Goal: Task Accomplishment & Management: Complete application form

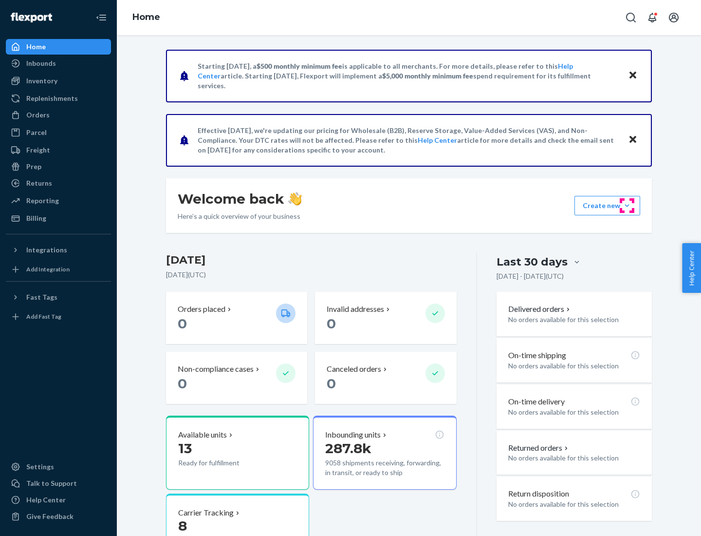
click at [627, 205] on button "Create new Create new inbound Create new order Create new product" at bounding box center [608, 205] width 66 height 19
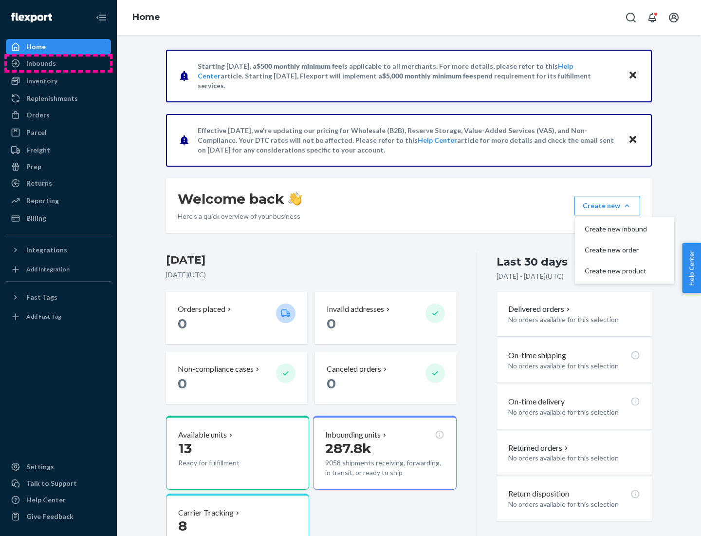
click at [58, 63] on div "Inbounds" at bounding box center [58, 63] width 103 height 14
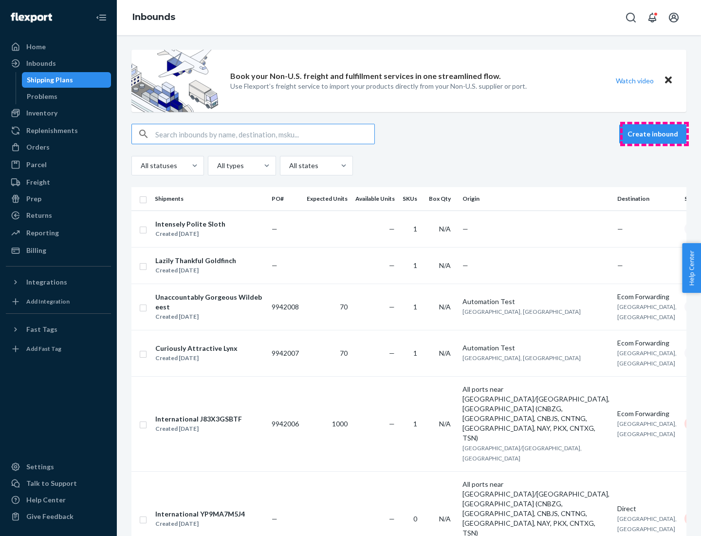
click at [654, 134] on button "Create inbound" at bounding box center [652, 133] width 67 height 19
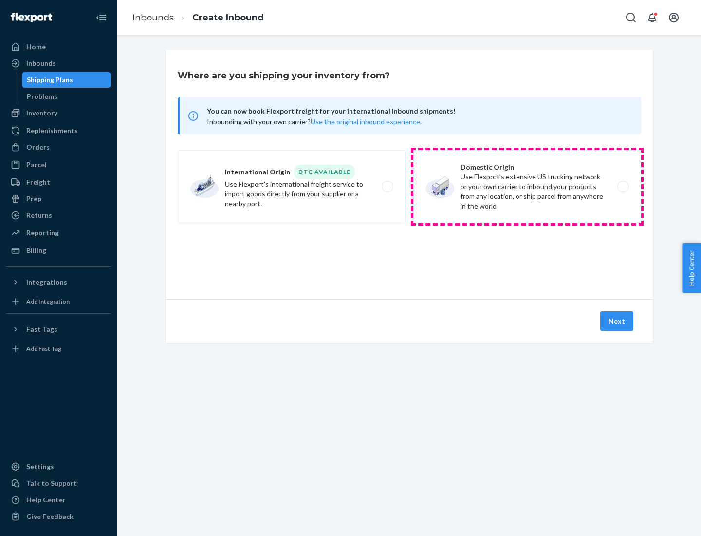
click at [527, 187] on label "Domestic Origin Use Flexport’s extensive US trucking network or your own carrie…" at bounding box center [527, 186] width 228 height 73
click at [623, 187] on input "Domestic Origin Use Flexport’s extensive US trucking network or your own carrie…" at bounding box center [626, 187] width 6 height 6
radio input "true"
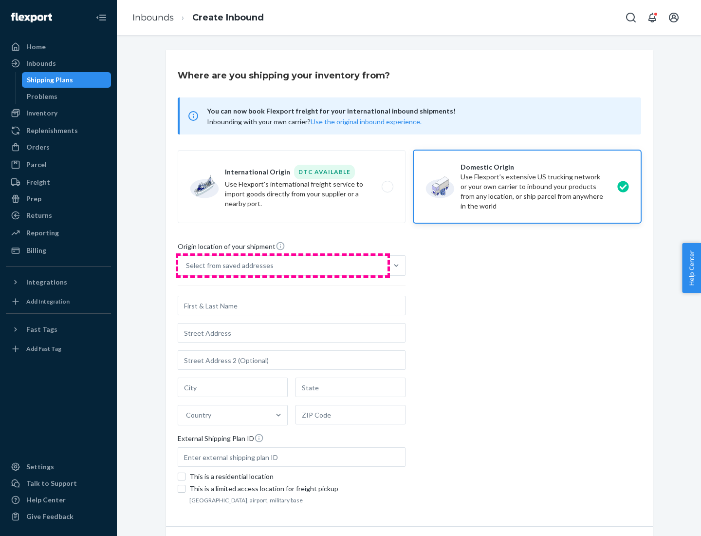
click at [283, 265] on div "Select from saved addresses" at bounding box center [282, 265] width 209 height 19
click at [187, 265] on input "Select from saved addresses" at bounding box center [186, 266] width 1 height 10
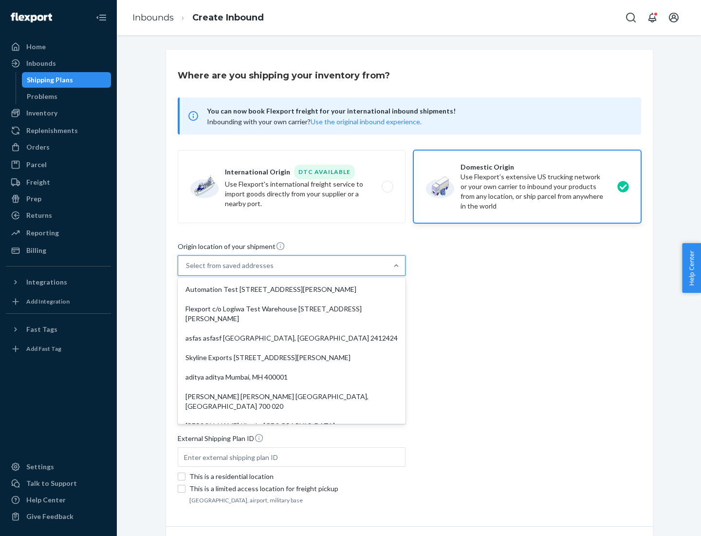
scroll to position [4, 0]
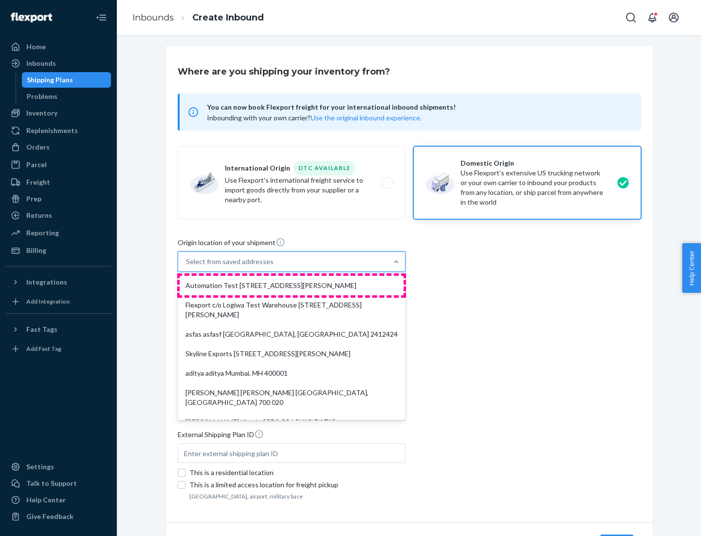
click at [292, 285] on div "Automation Test [STREET_ADDRESS][PERSON_NAME]" at bounding box center [292, 285] width 224 height 19
click at [187, 266] on input "option Automation Test [STREET_ADDRESS][PERSON_NAME]. 9 results available. Use …" at bounding box center [186, 262] width 1 height 10
type input "Automation Test"
type input "9th Floor"
type input "[GEOGRAPHIC_DATA]"
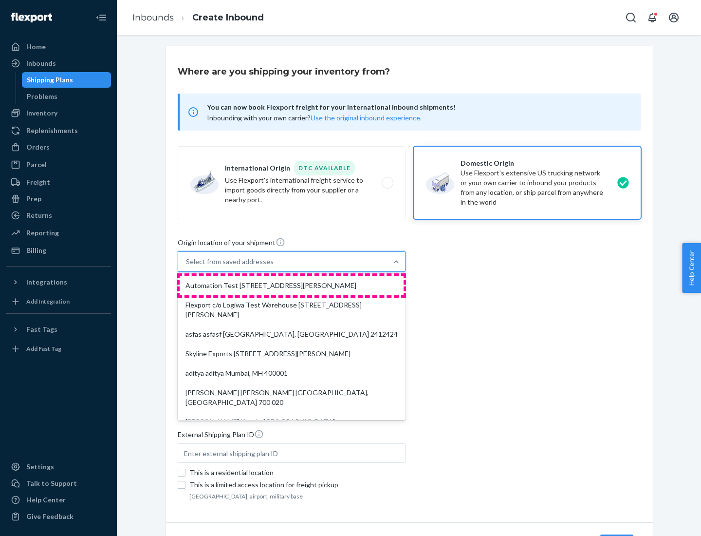
type input "CA"
type input "94104"
type input "[STREET_ADDRESS][PERSON_NAME]"
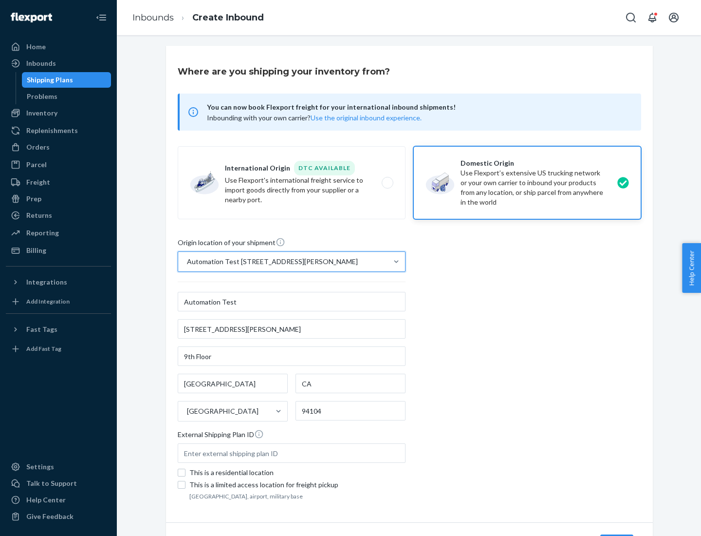
scroll to position [57, 0]
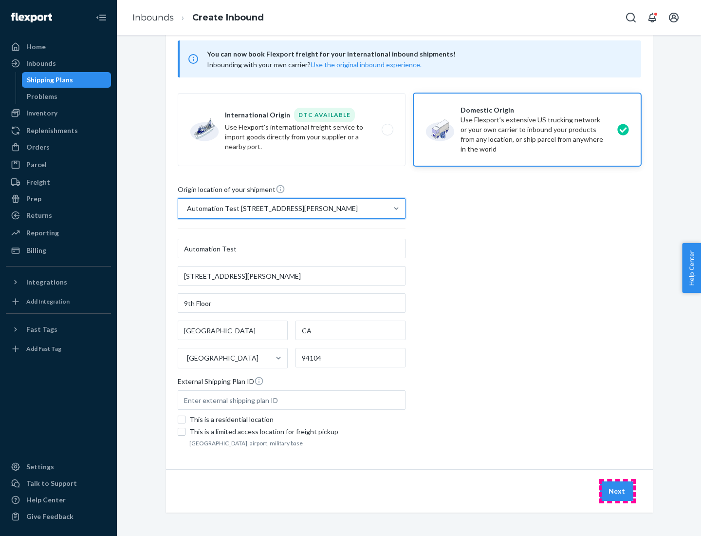
click at [617, 491] on button "Next" at bounding box center [616, 490] width 33 height 19
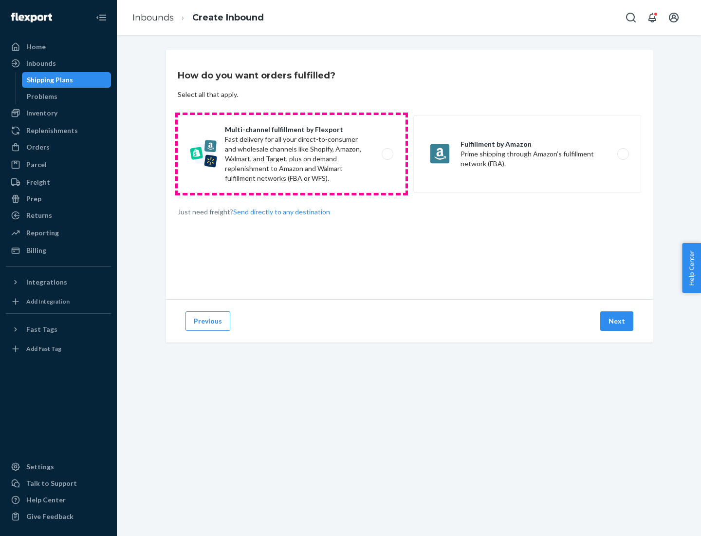
click at [292, 154] on label "Multi-channel fulfillment by Flexport Fast delivery for all your direct-to-cons…" at bounding box center [292, 154] width 228 height 78
click at [387, 154] on input "Multi-channel fulfillment by Flexport Fast delivery for all your direct-to-cons…" at bounding box center [390, 154] width 6 height 6
radio input "true"
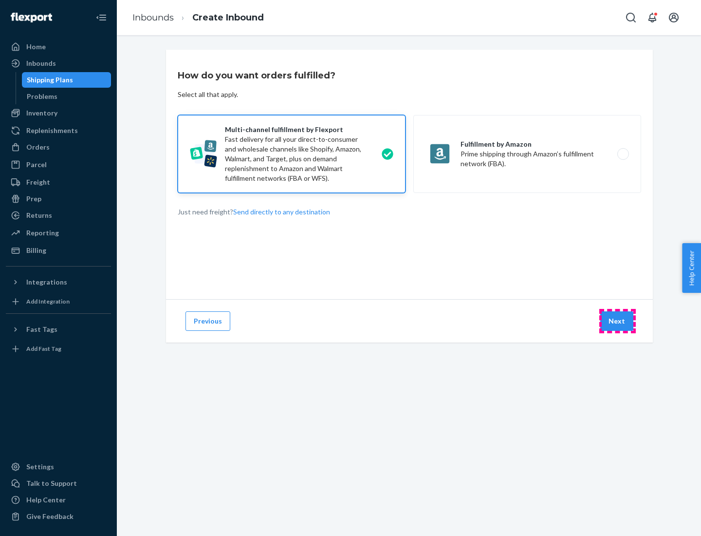
click at [617, 321] on button "Next" at bounding box center [616, 320] width 33 height 19
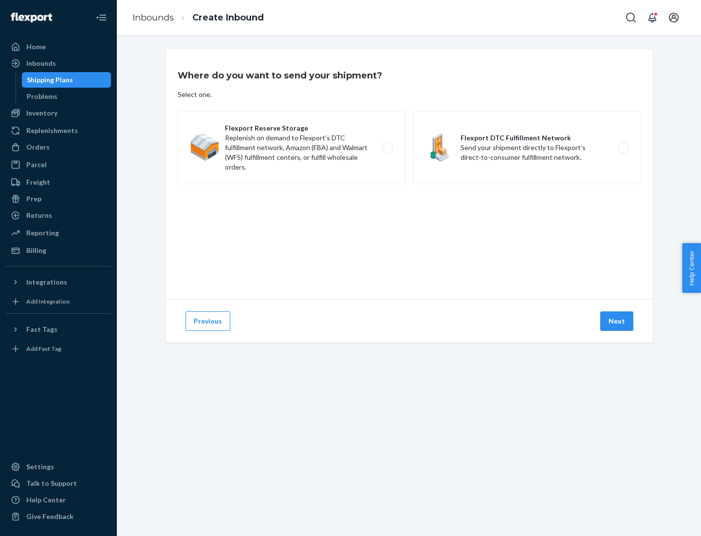
click at [527, 148] on label "Flexport DTC Fulfillment Network Send your shipment directly to Flexport's dire…" at bounding box center [527, 147] width 228 height 73
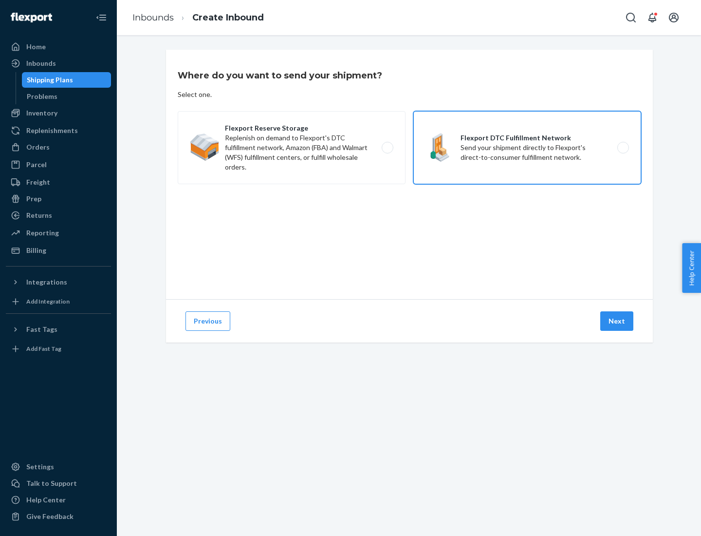
click at [623, 148] on input "Flexport DTC Fulfillment Network Send your shipment directly to Flexport's dire…" at bounding box center [626, 148] width 6 height 6
radio input "true"
click at [617, 321] on button "Next" at bounding box center [616, 320] width 33 height 19
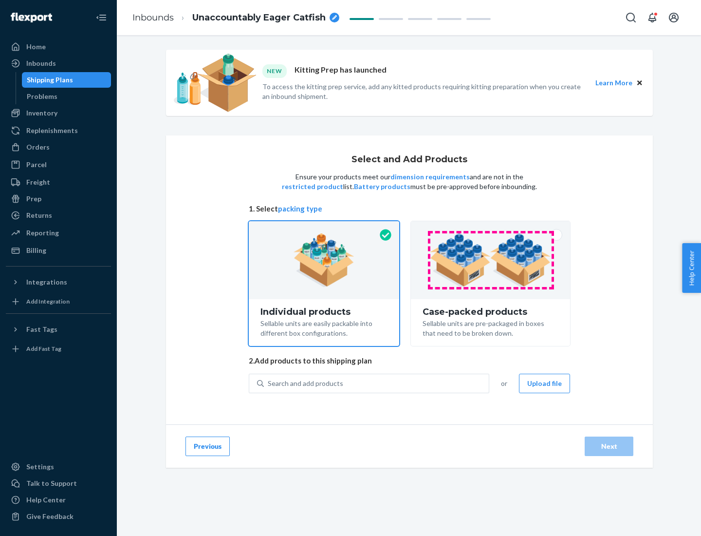
click at [491, 260] on img at bounding box center [490, 260] width 121 height 54
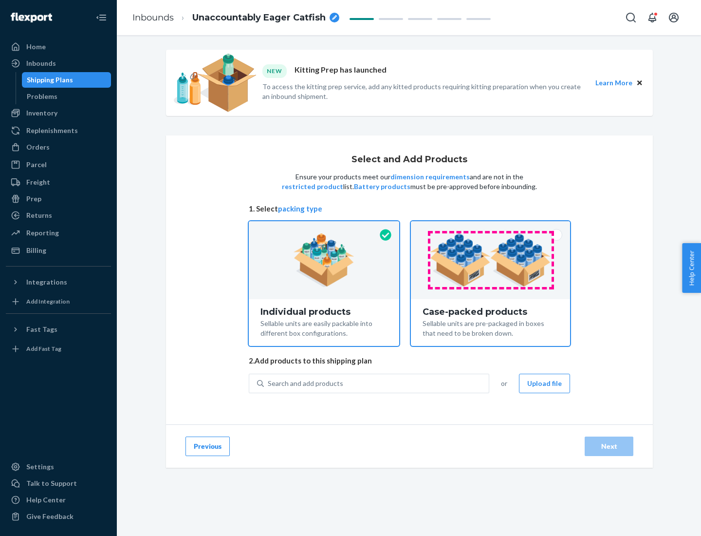
click at [491, 227] on input "Case-packed products Sellable units are pre-packaged in boxes that need to be b…" at bounding box center [490, 224] width 6 height 6
radio input "true"
radio input "false"
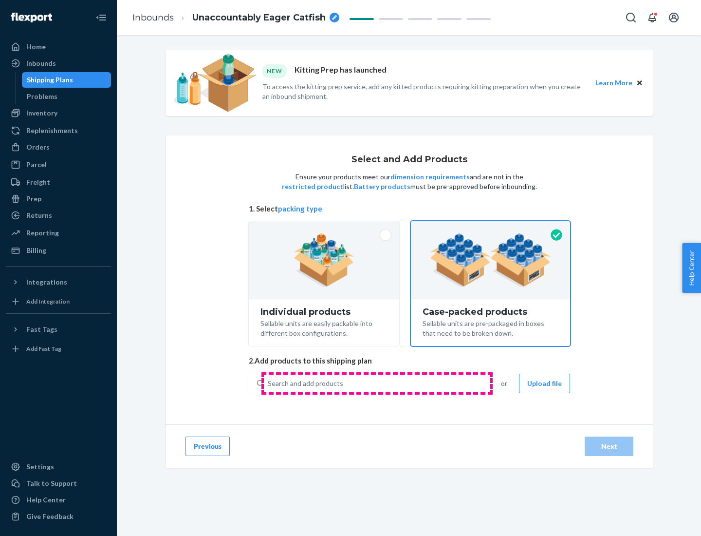
click at [377, 383] on div "Search and add products" at bounding box center [376, 383] width 225 height 18
click at [269, 383] on input "Search and add products" at bounding box center [268, 383] width 1 height 10
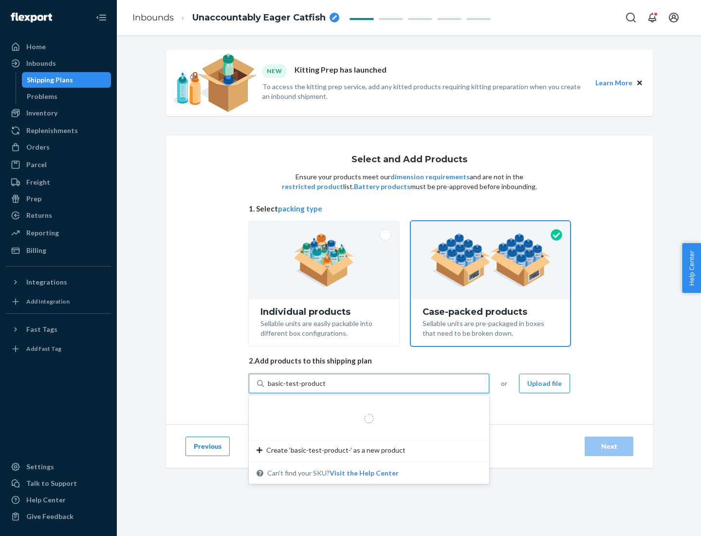
type input "basic-test-product-1"
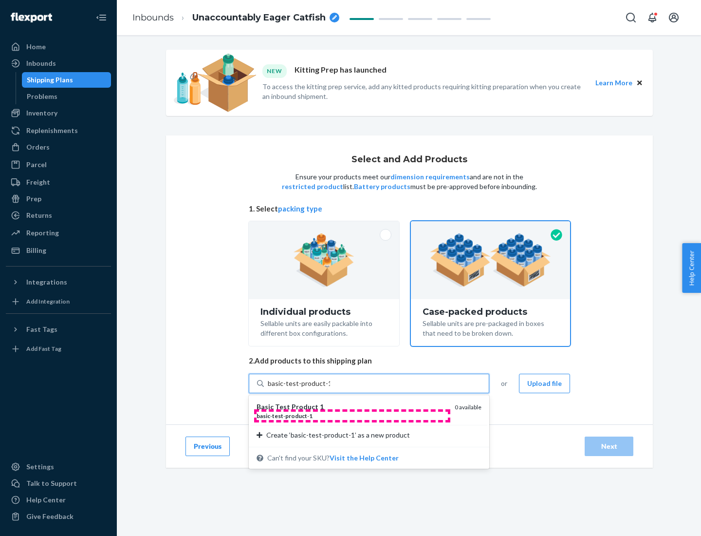
click at [352, 415] on div "basic - test - product - 1" at bounding box center [352, 415] width 190 height 8
click at [330, 388] on input "basic-test-product-1" at bounding box center [299, 383] width 62 height 10
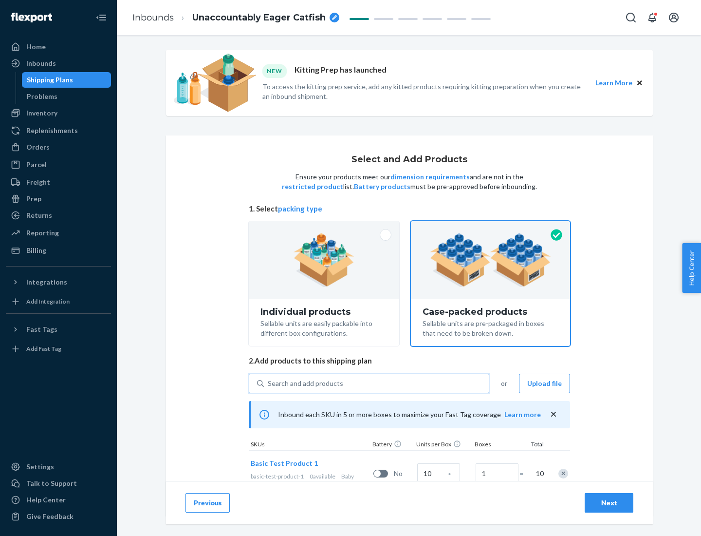
scroll to position [35, 0]
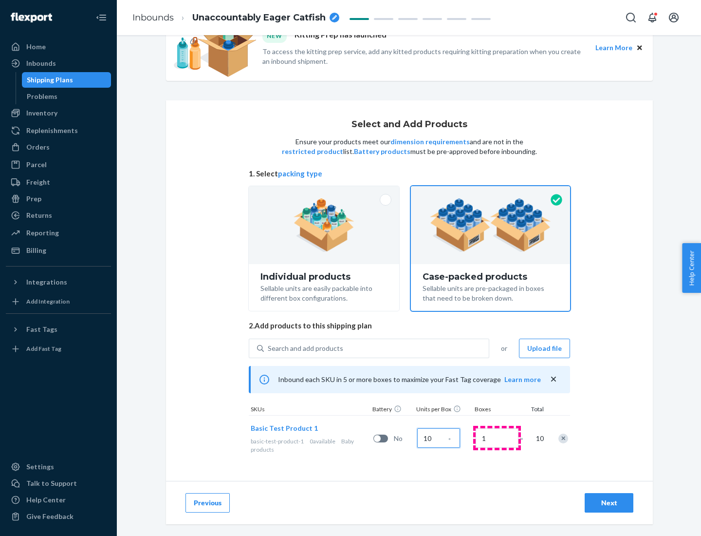
type input "10"
type input "7"
click at [609, 503] on div "Next" at bounding box center [609, 503] width 32 height 10
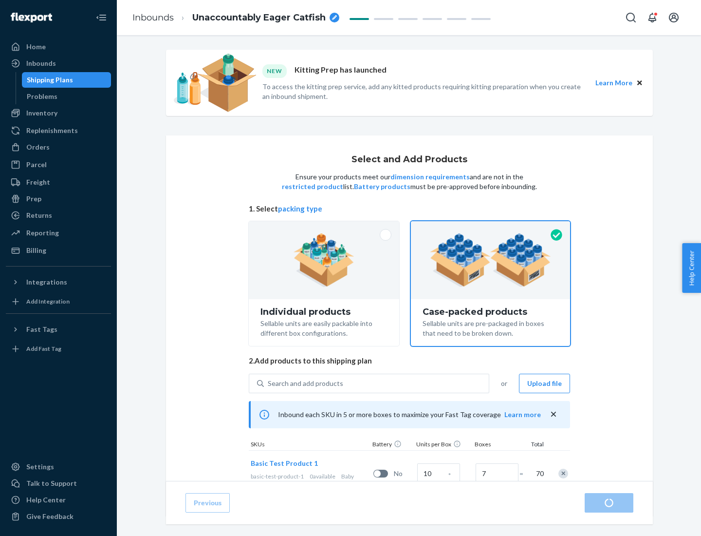
radio input "true"
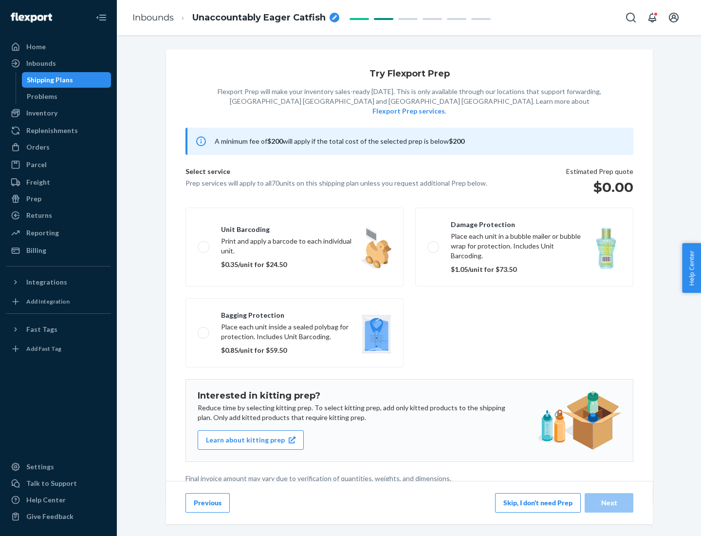
scroll to position [2, 0]
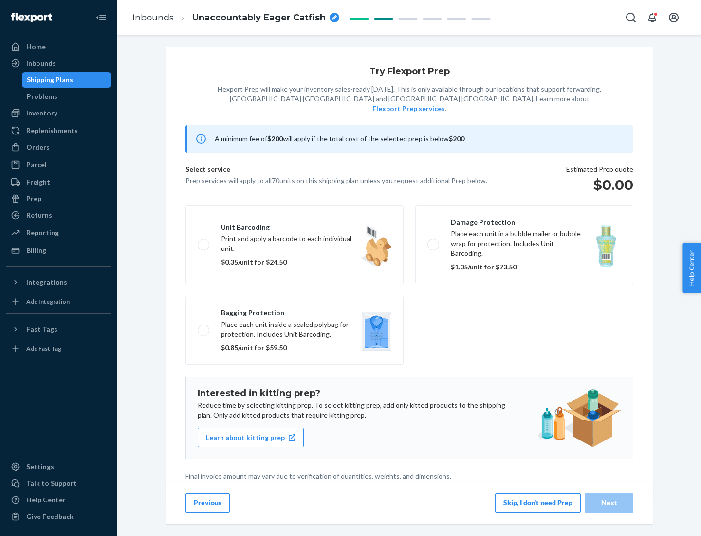
click at [538, 502] on button "Skip, I don't need Prep" at bounding box center [538, 502] width 86 height 19
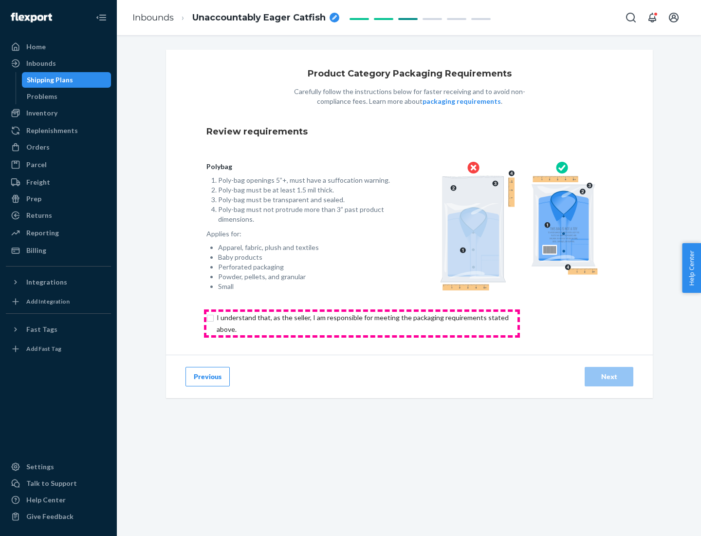
click at [362, 323] on input "checkbox" at bounding box center [368, 323] width 324 height 23
checkbox input "true"
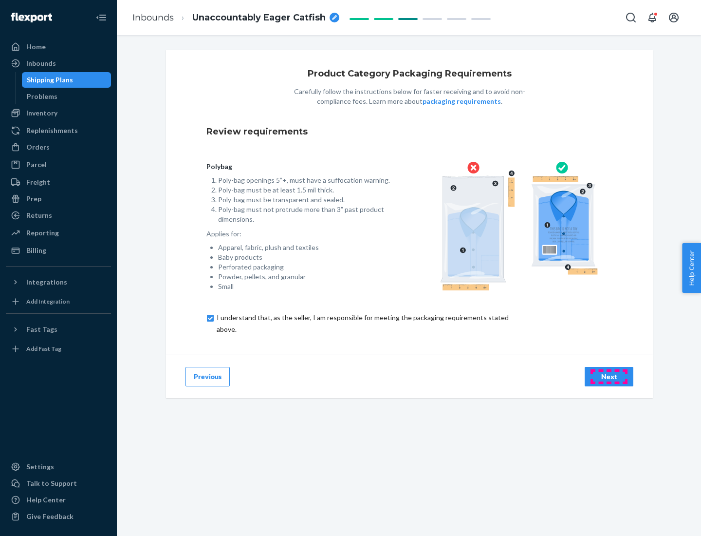
click at [609, 376] on div "Next" at bounding box center [609, 377] width 32 height 10
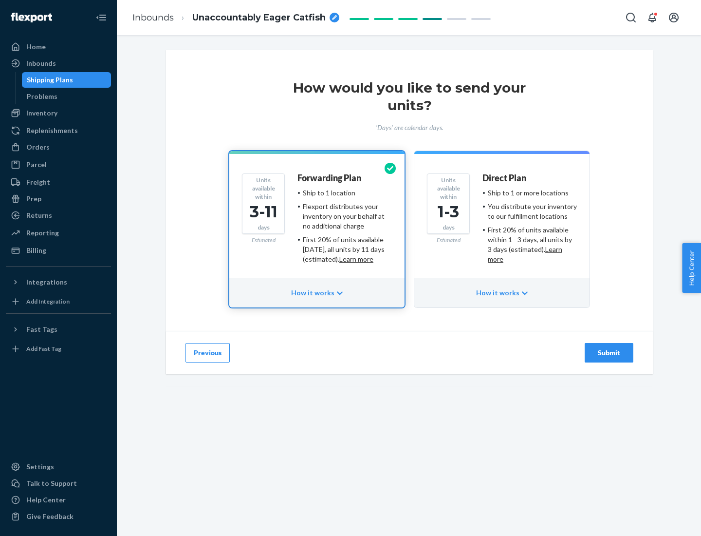
click at [502, 222] on ul "Ship to 1 or more locations You distribute your inventory to our fulfillment lo…" at bounding box center [530, 226] width 94 height 76
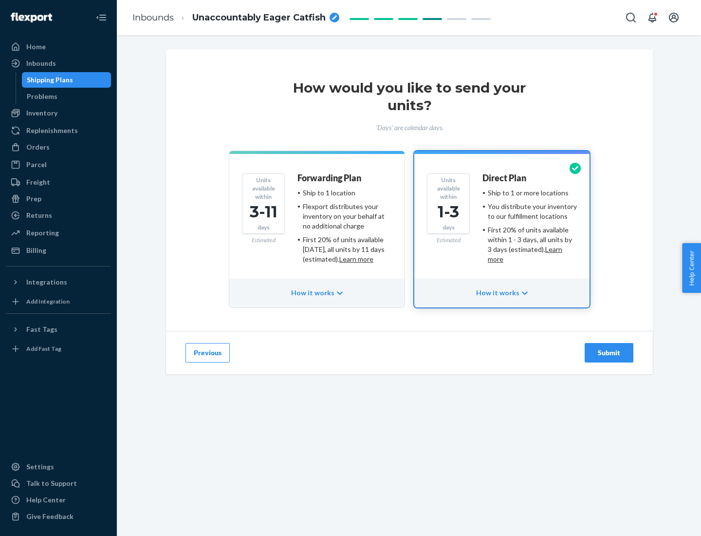
click at [609, 353] on div "Submit" at bounding box center [609, 353] width 32 height 10
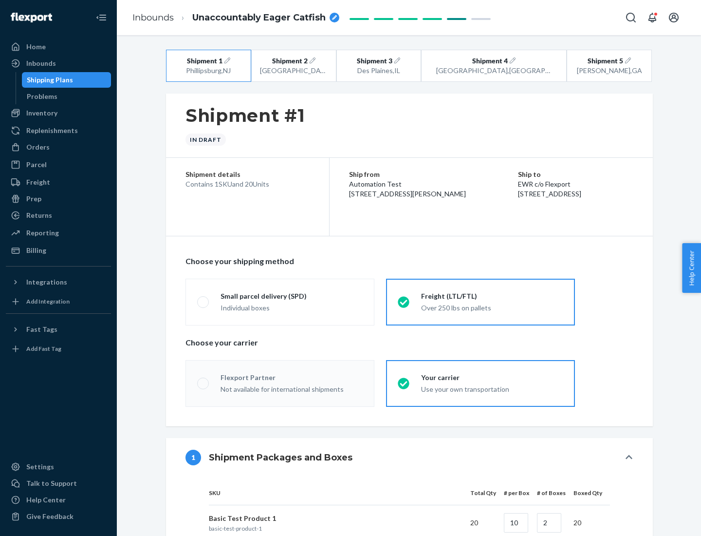
radio input "true"
radio input "false"
radio input "true"
radio input "false"
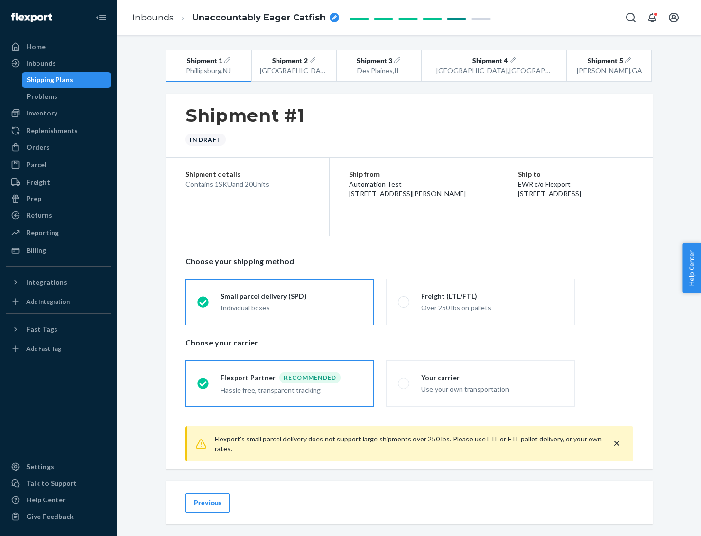
scroll to position [11, 0]
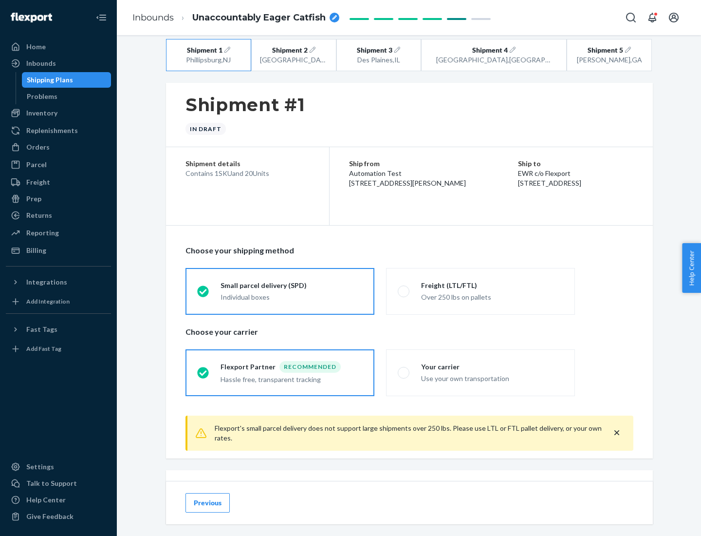
click at [492, 285] on div "Freight (LTL/FTL)" at bounding box center [492, 285] width 142 height 10
click at [404, 288] on input "Freight (LTL/FTL) Over 250 lbs on pallets" at bounding box center [401, 291] width 6 height 6
radio input "true"
radio input "false"
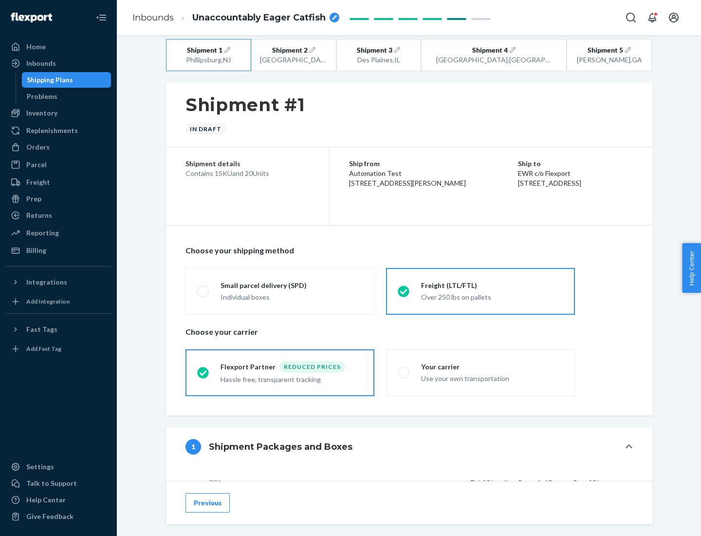
scroll to position [92, 0]
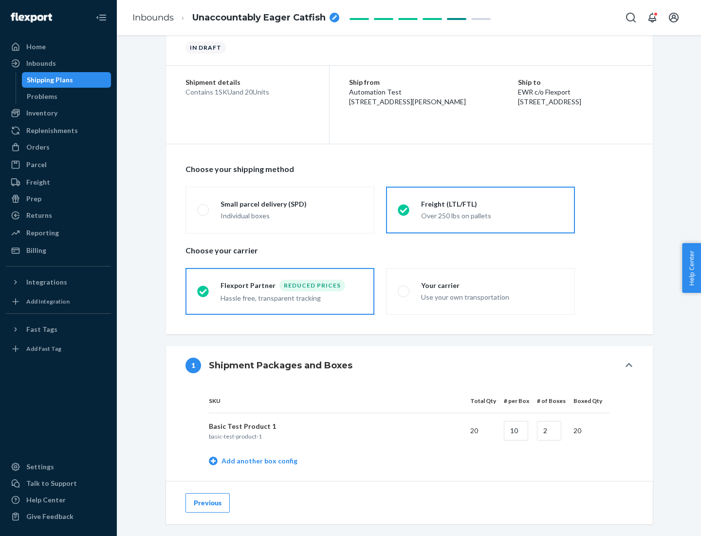
click at [492, 285] on div "Your carrier" at bounding box center [492, 285] width 142 height 10
click at [404, 288] on input "Your carrier Use your own transportation" at bounding box center [401, 291] width 6 height 6
radio input "true"
radio input "false"
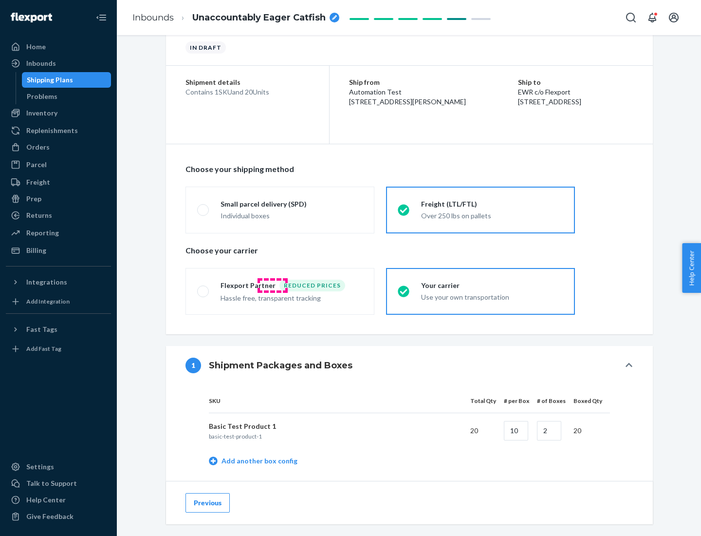
scroll to position [308, 0]
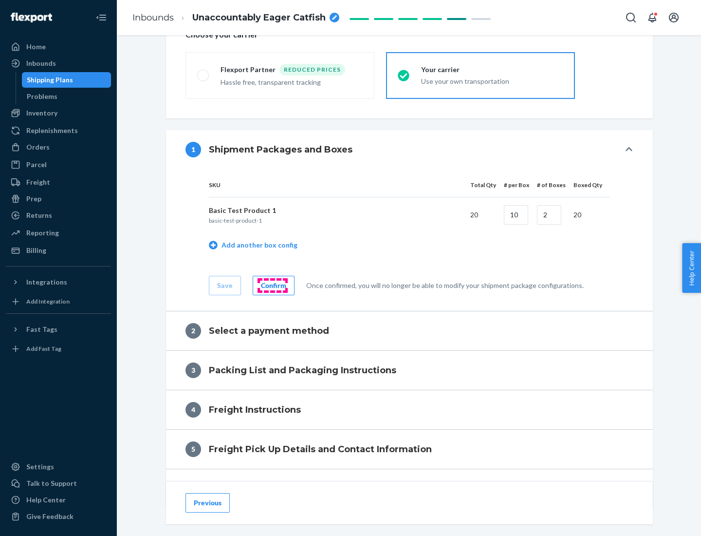
click at [272, 285] on div "Confirm" at bounding box center [273, 285] width 25 height 10
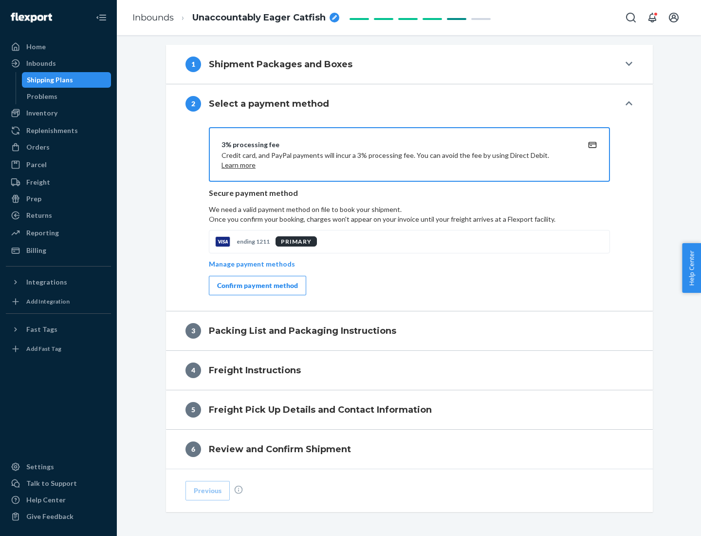
click at [257, 285] on div "Confirm payment method" at bounding box center [257, 285] width 81 height 10
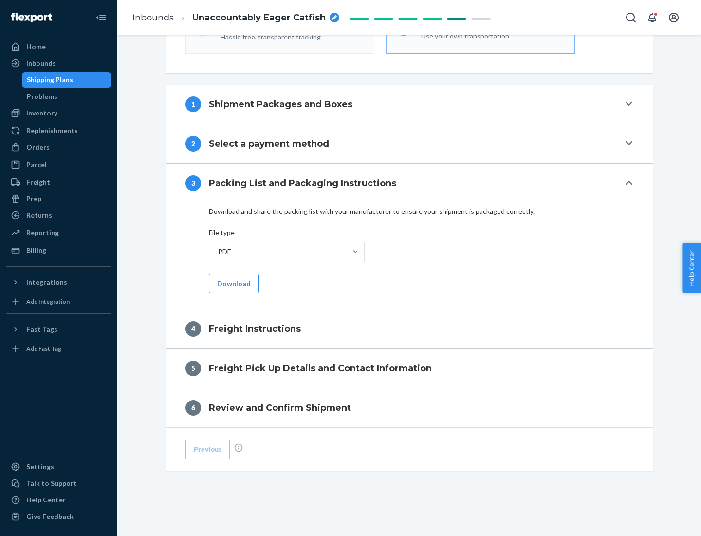
scroll to position [351, 0]
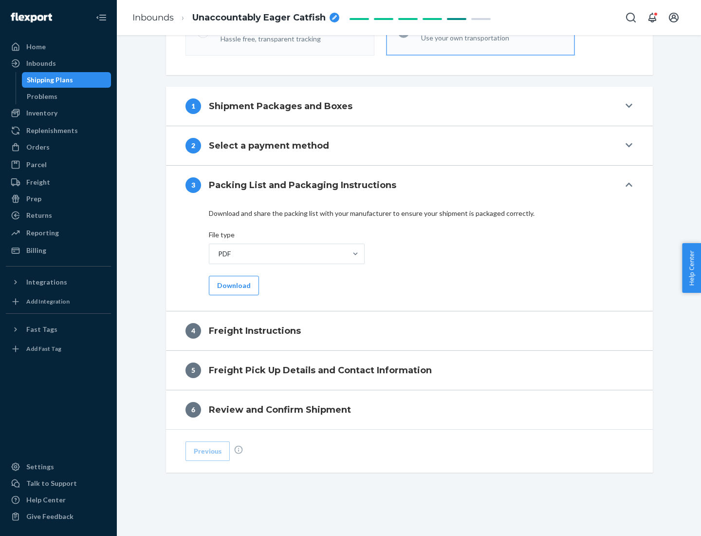
click at [233, 285] on button "Download" at bounding box center [234, 285] width 50 height 19
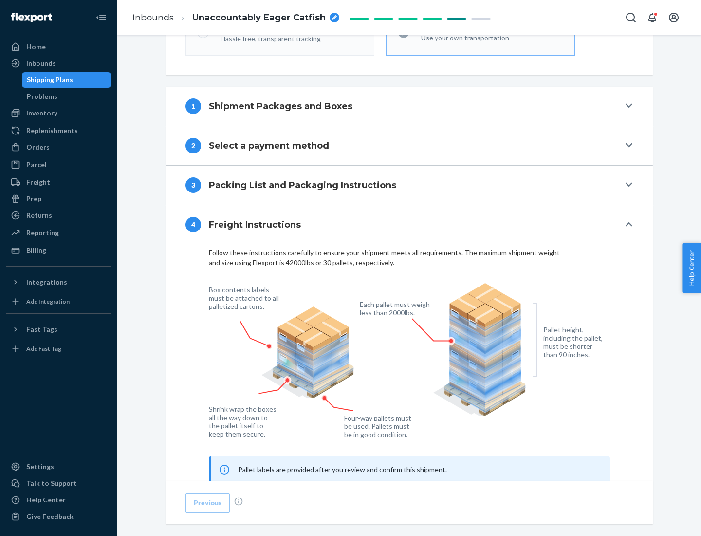
scroll to position [589, 0]
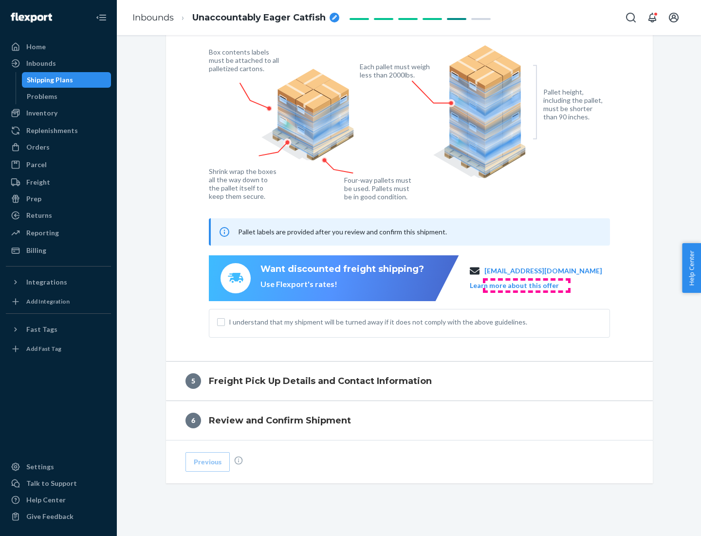
click at [526, 285] on button "Learn more about this offer" at bounding box center [514, 285] width 89 height 10
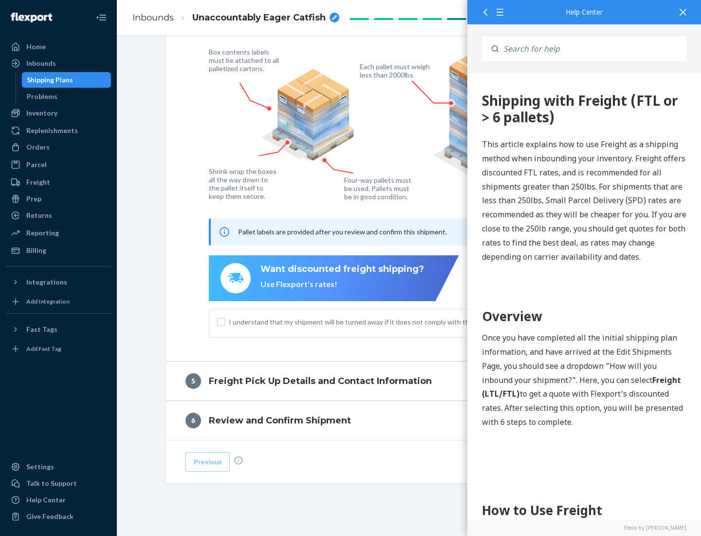
scroll to position [0, 0]
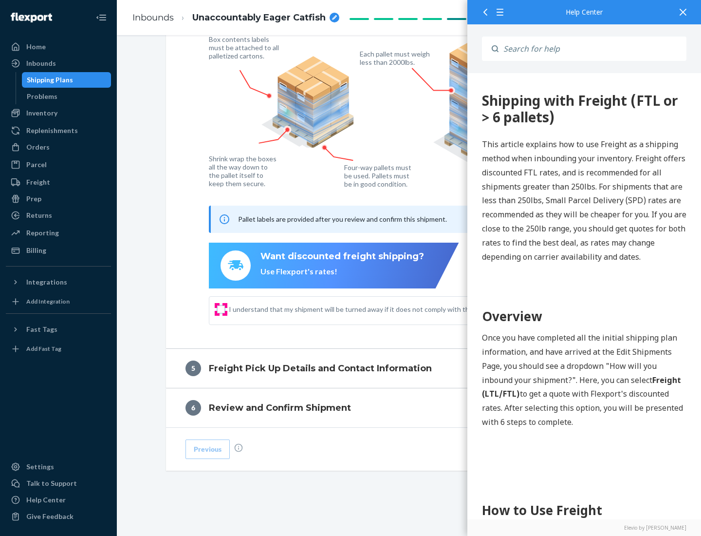
click at [221, 309] on input "I understand that my shipment will be turned away if it does not comply with th…" at bounding box center [221, 309] width 8 height 8
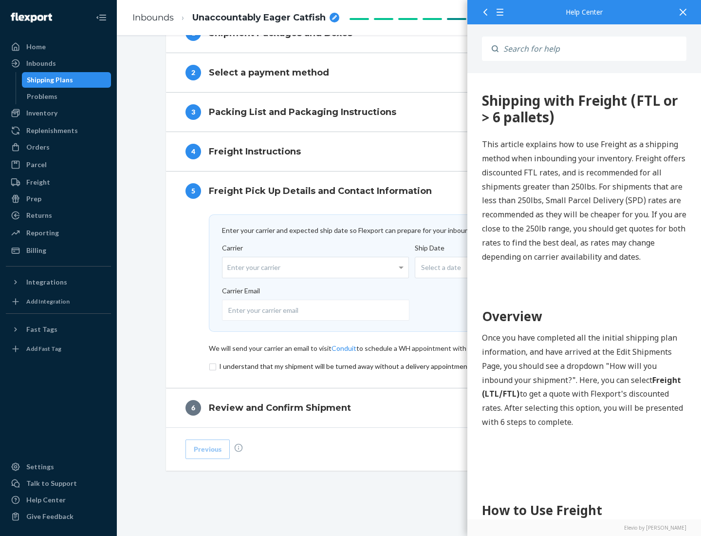
click at [410, 366] on input "checkbox" at bounding box center [409, 366] width 401 height 12
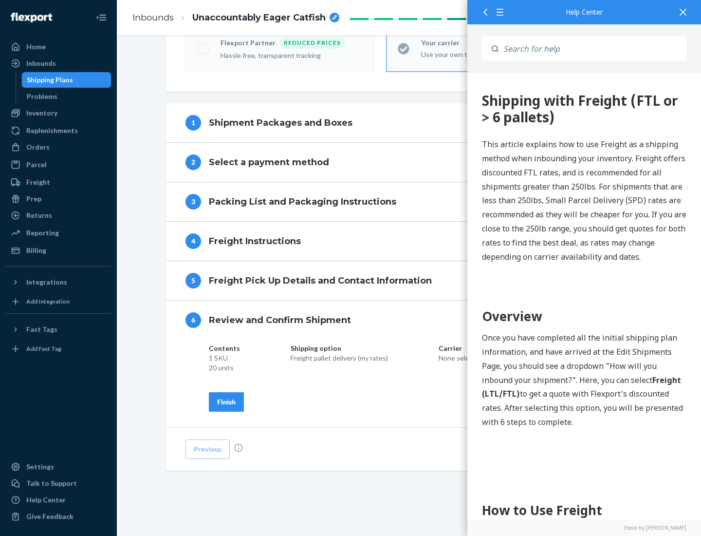
scroll to position [335, 0]
click at [226, 401] on div "Finish" at bounding box center [226, 402] width 19 height 10
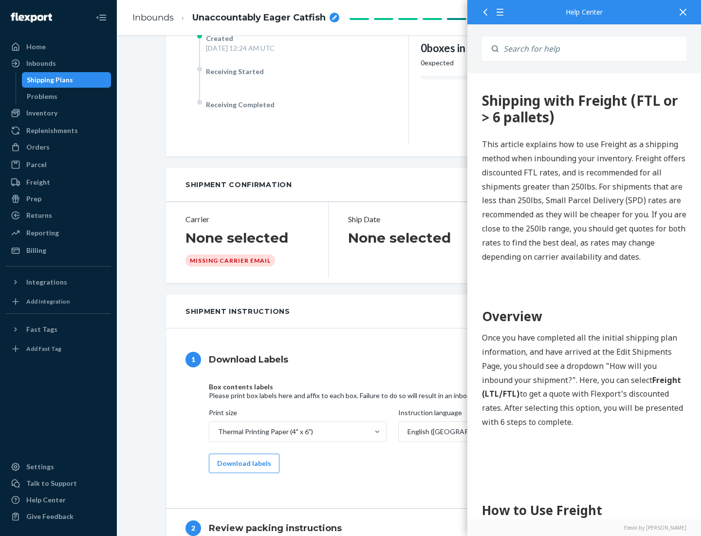
scroll to position [0, 0]
